Goal: Task Accomplishment & Management: Use online tool/utility

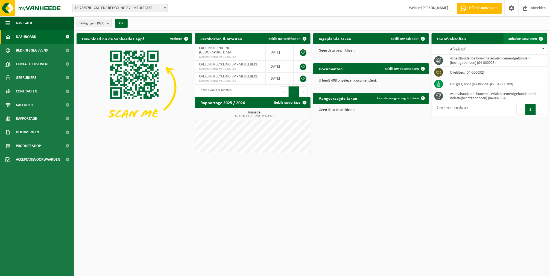
click at [525, 39] on span "Ophaling aanvragen" at bounding box center [522, 39] width 29 height 4
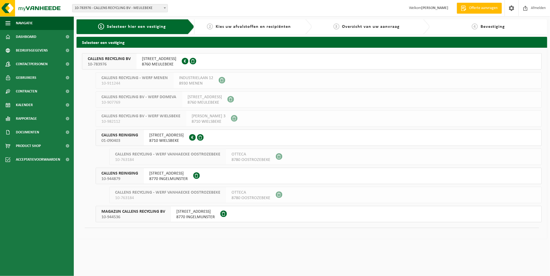
click at [159, 63] on span "8760 MEULEBEKE" at bounding box center [159, 64] width 34 height 5
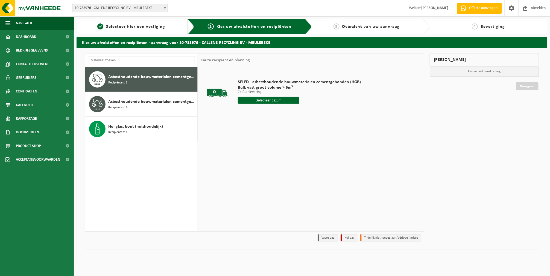
click at [268, 103] on input "text" at bounding box center [268, 100] width 61 height 7
click at [240, 139] on div "8" at bounding box center [243, 140] width 10 height 9
type input "Van 2025-09-08"
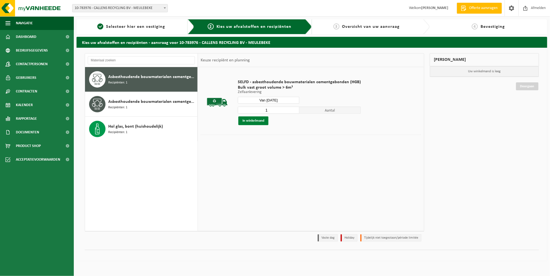
click at [248, 119] on button "In winkelmand" at bounding box center [253, 121] width 30 height 9
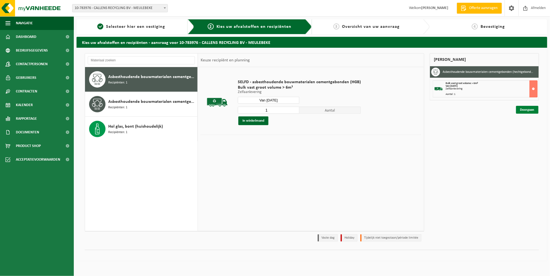
click at [531, 110] on link "Doorgaan" at bounding box center [527, 110] width 22 height 8
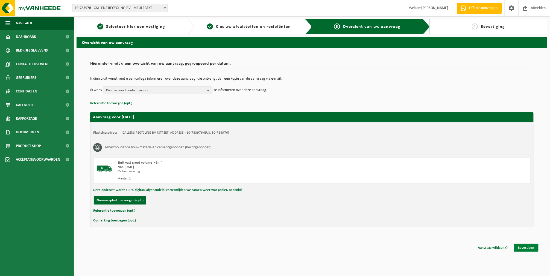
click at [524, 246] on link "Bevestigen" at bounding box center [526, 248] width 25 height 8
click at [522, 247] on link "Bevestigen" at bounding box center [526, 248] width 25 height 8
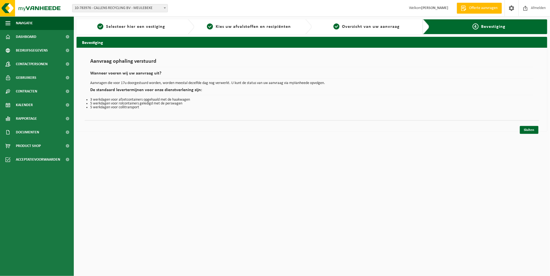
click at [529, 124] on div "Sluiten" at bounding box center [312, 123] width 454 height 6
click at [534, 131] on link "Sluiten" at bounding box center [529, 130] width 19 height 8
